Goal: Task Accomplishment & Management: Manage account settings

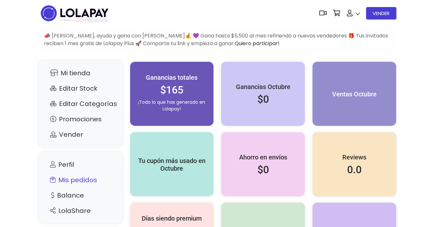
click at [71, 183] on link "Mis pedidos" at bounding box center [80, 180] width 71 height 12
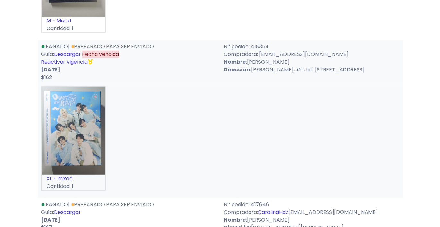
scroll to position [481, 0]
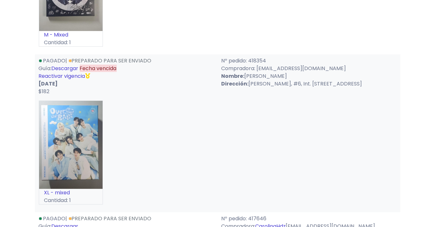
click at [79, 80] on link "Reactivar vigencia" at bounding box center [62, 75] width 47 height 7
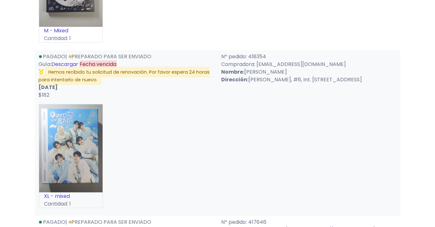
scroll to position [513, 0]
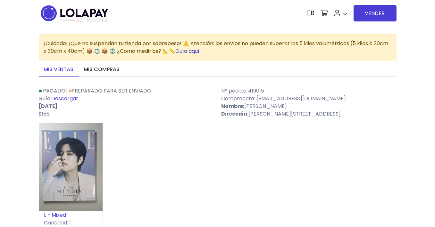
click at [201, 54] on link "Guía aquí." at bounding box center [188, 50] width 25 height 7
